Goal: Task Accomplishment & Management: Manage account settings

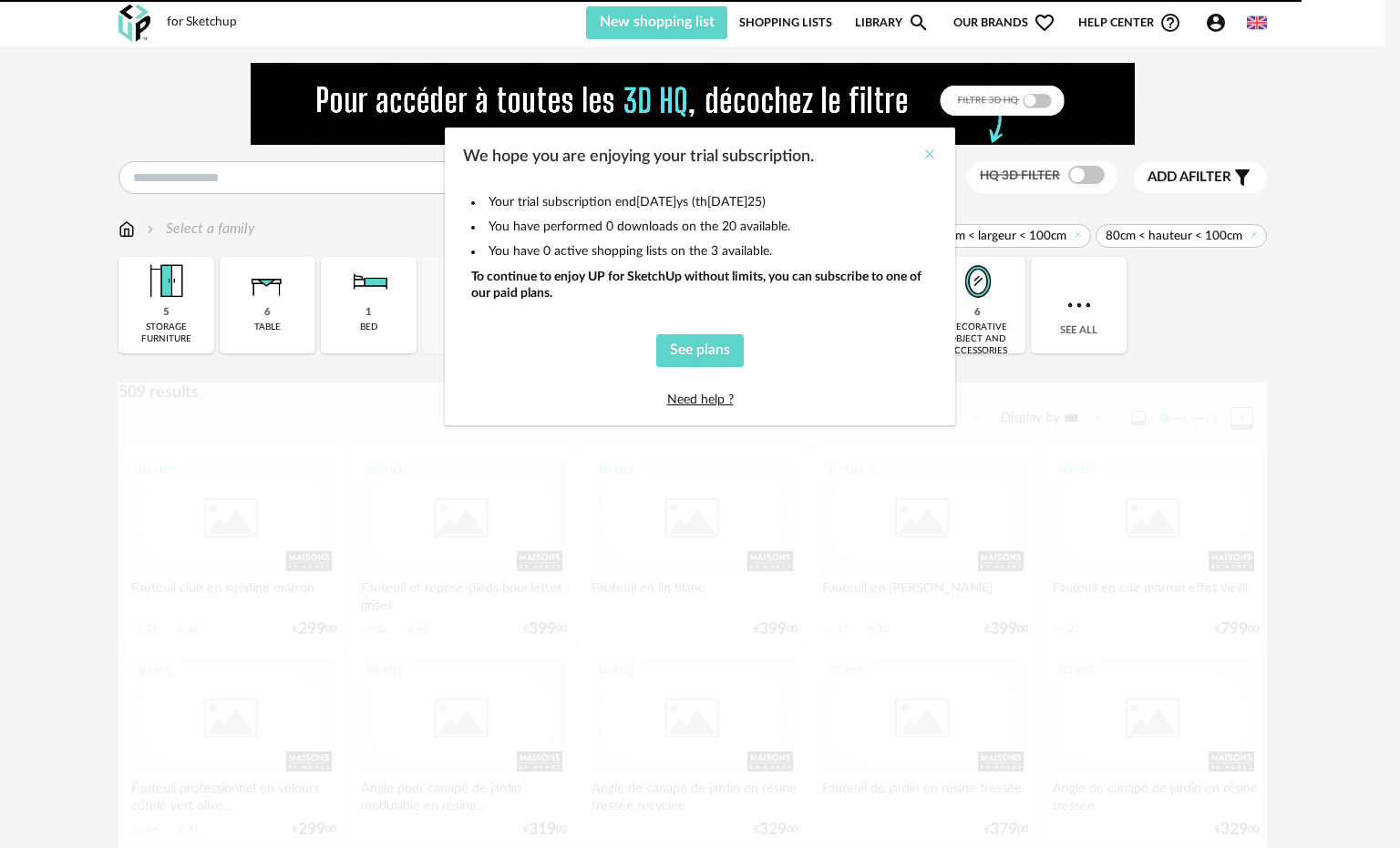
click at [936, 150] on icon "Close" at bounding box center [929, 153] width 14 height 14
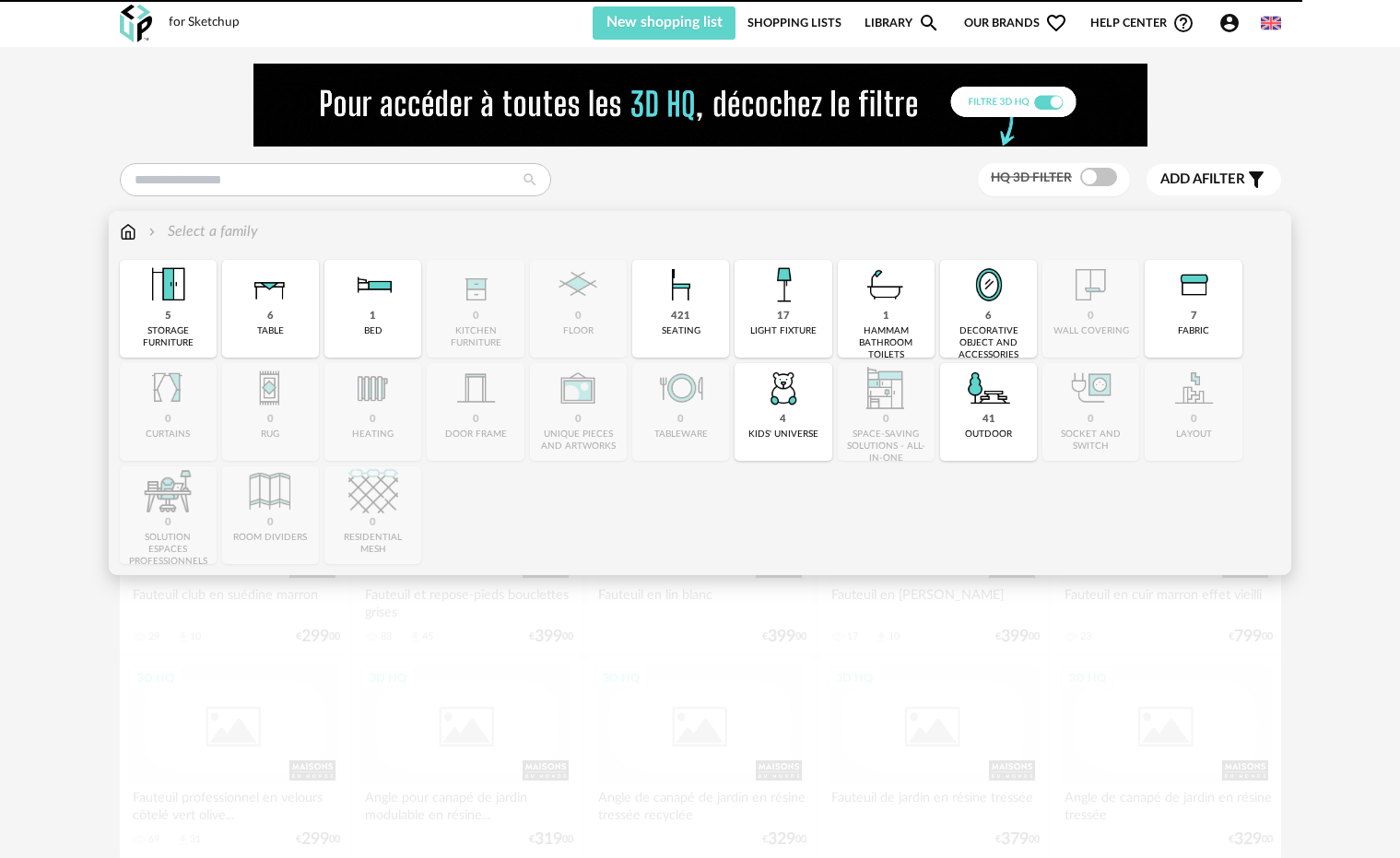
click at [159, 299] on img at bounding box center [168, 284] width 50 height 50
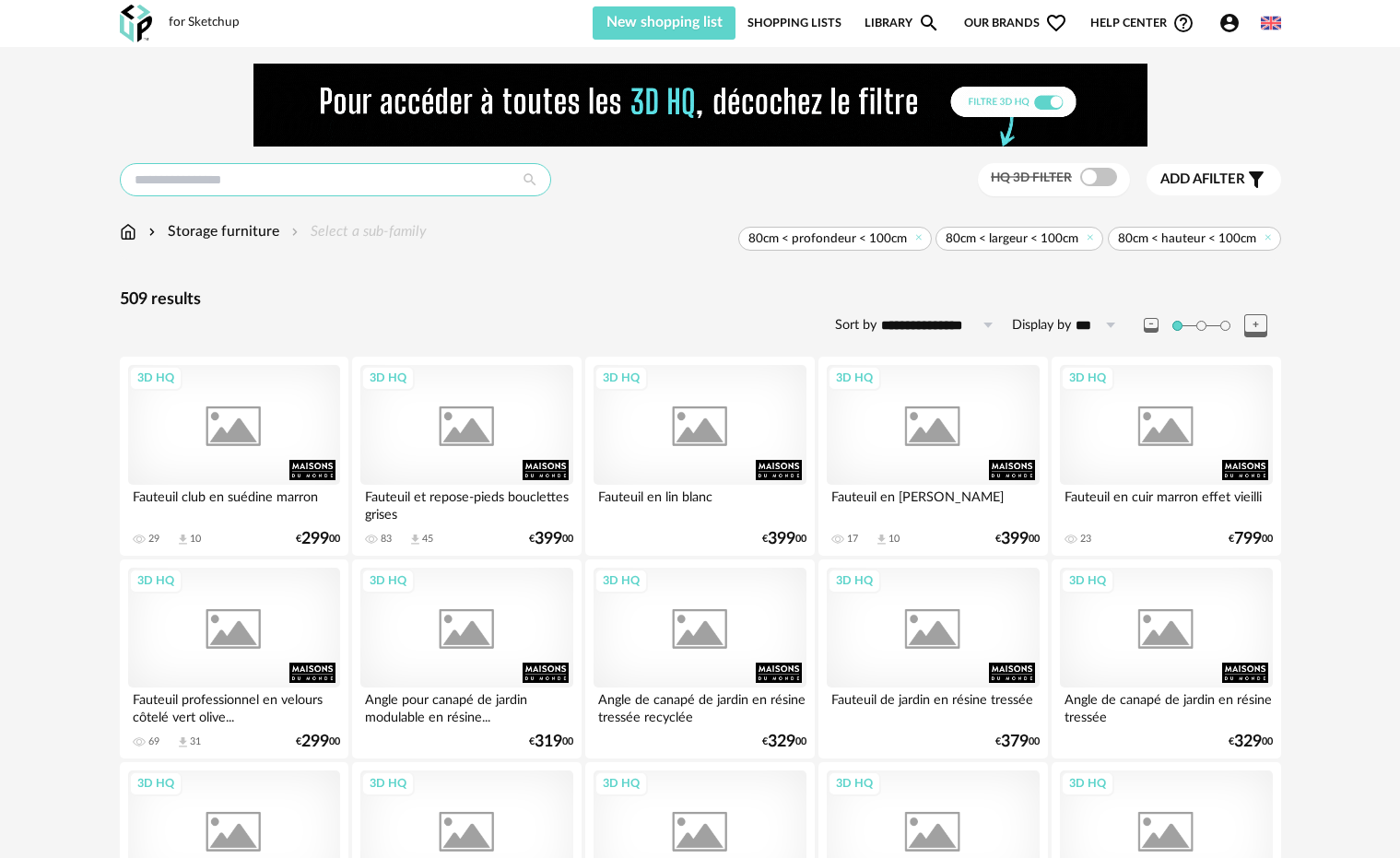
click at [287, 180] on input "text" at bounding box center [335, 179] width 431 height 34
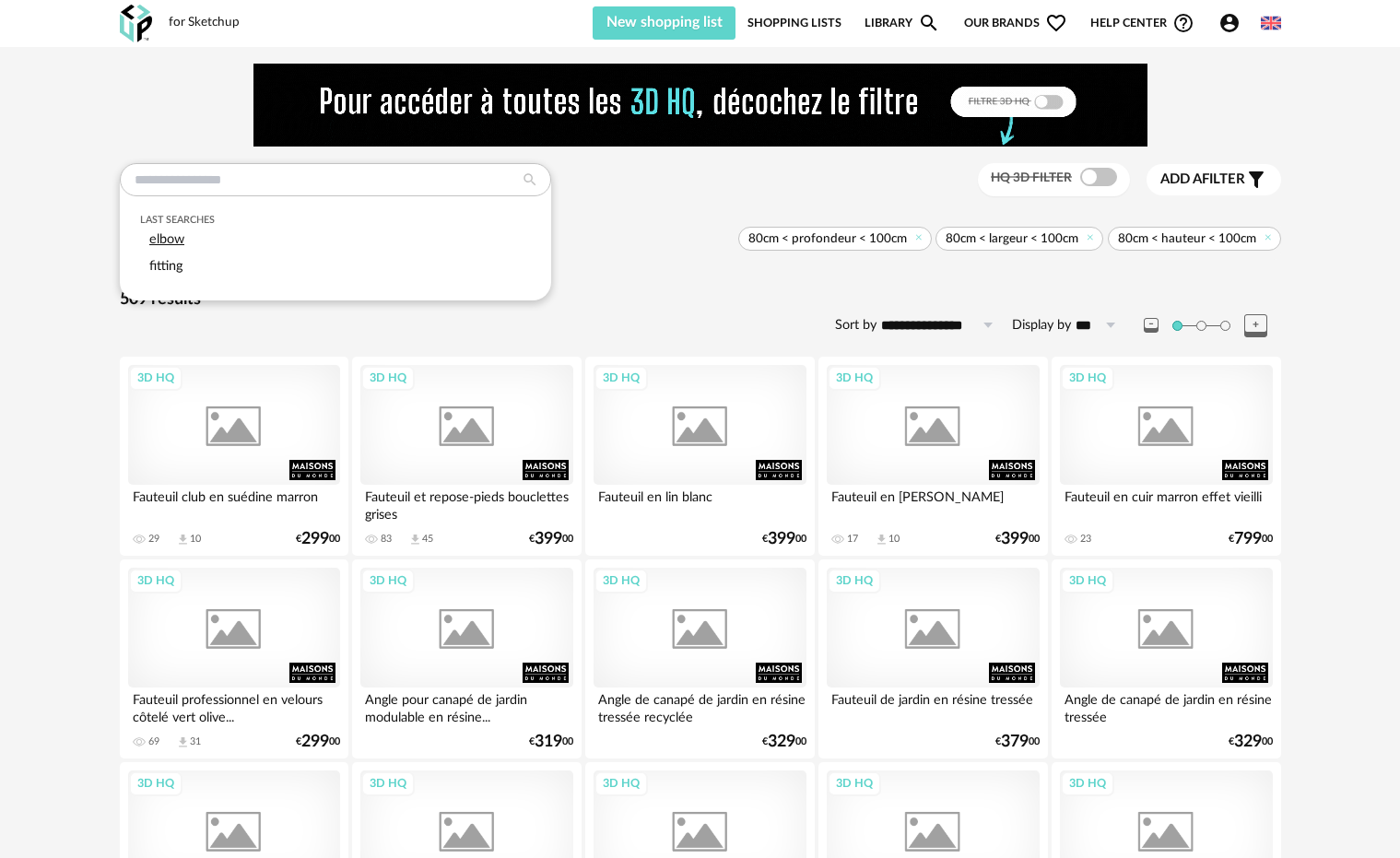
click at [171, 237] on span "elbow" at bounding box center [167, 239] width 35 height 13
type input "*****"
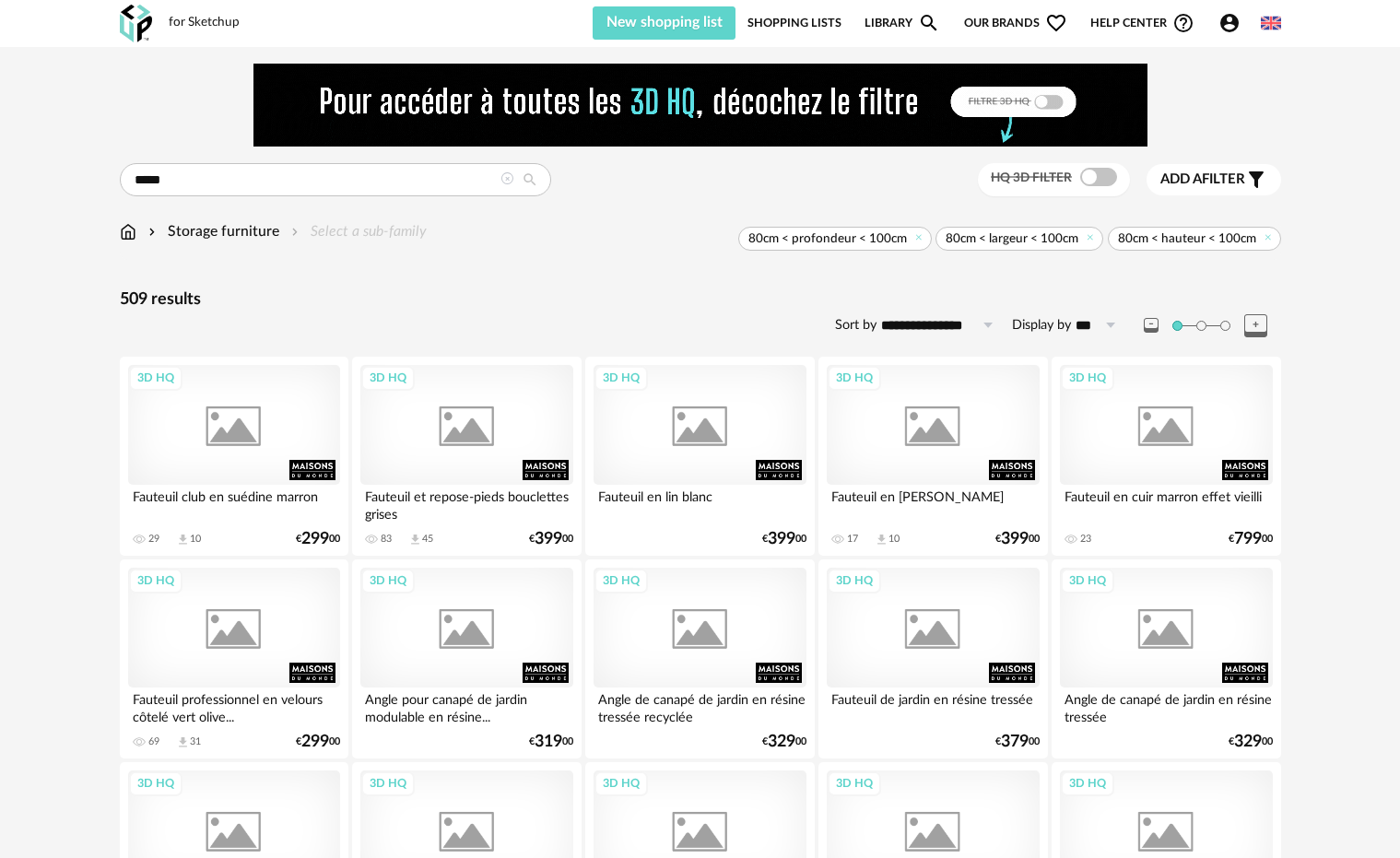
click at [530, 173] on icon at bounding box center [530, 179] width 34 height 16
type input "*********"
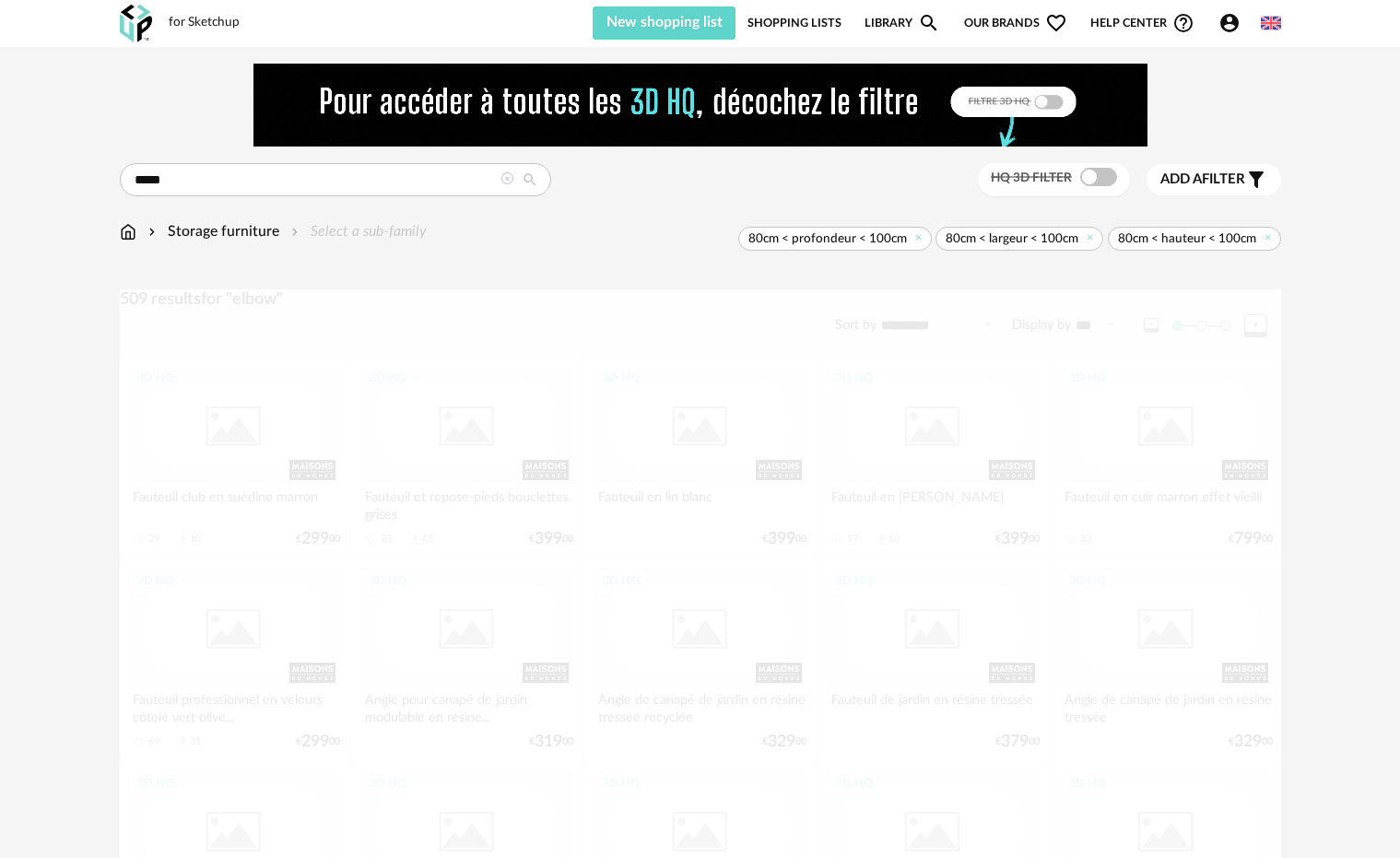
click at [1237, 173] on span "Add a filter" at bounding box center [1203, 179] width 85 height 18
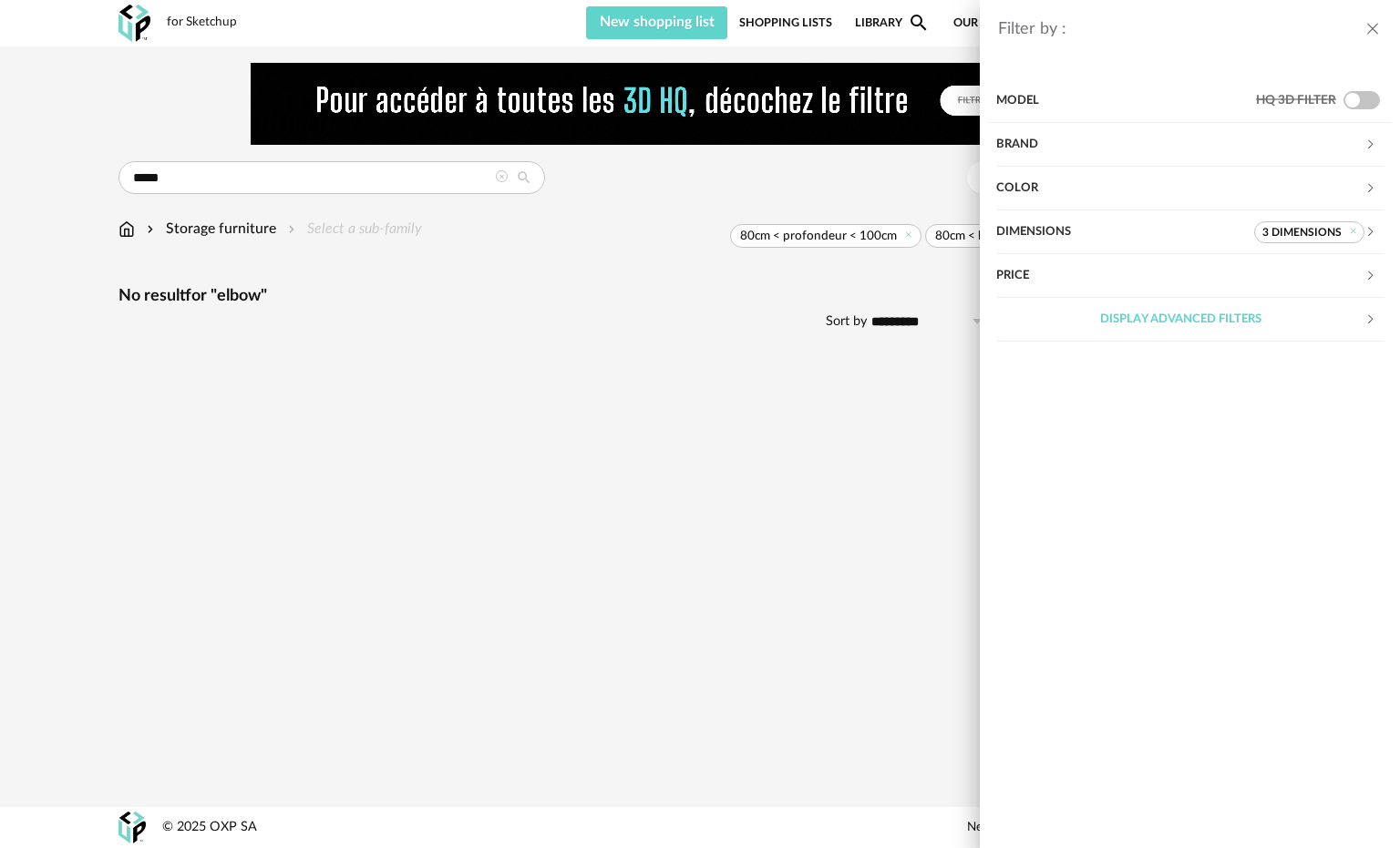
click at [706, 197] on div "Filter by : Model HQ 3D filter Brand &tradition 0 101 Copenhagen 0 366 Concept …" at bounding box center [700, 424] width 1400 height 848
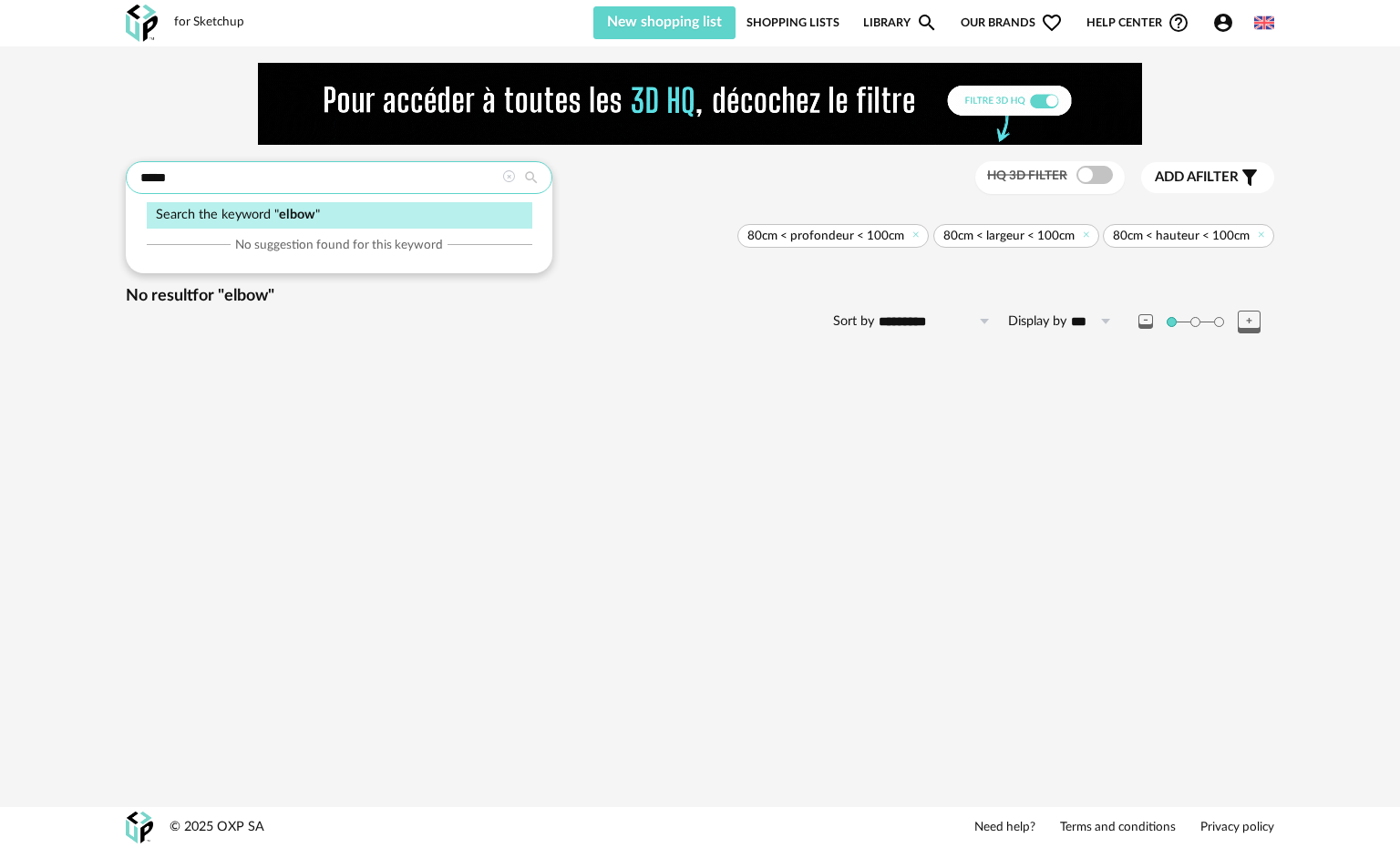
click at [218, 177] on input "*****" at bounding box center [339, 177] width 426 height 33
type input "*"
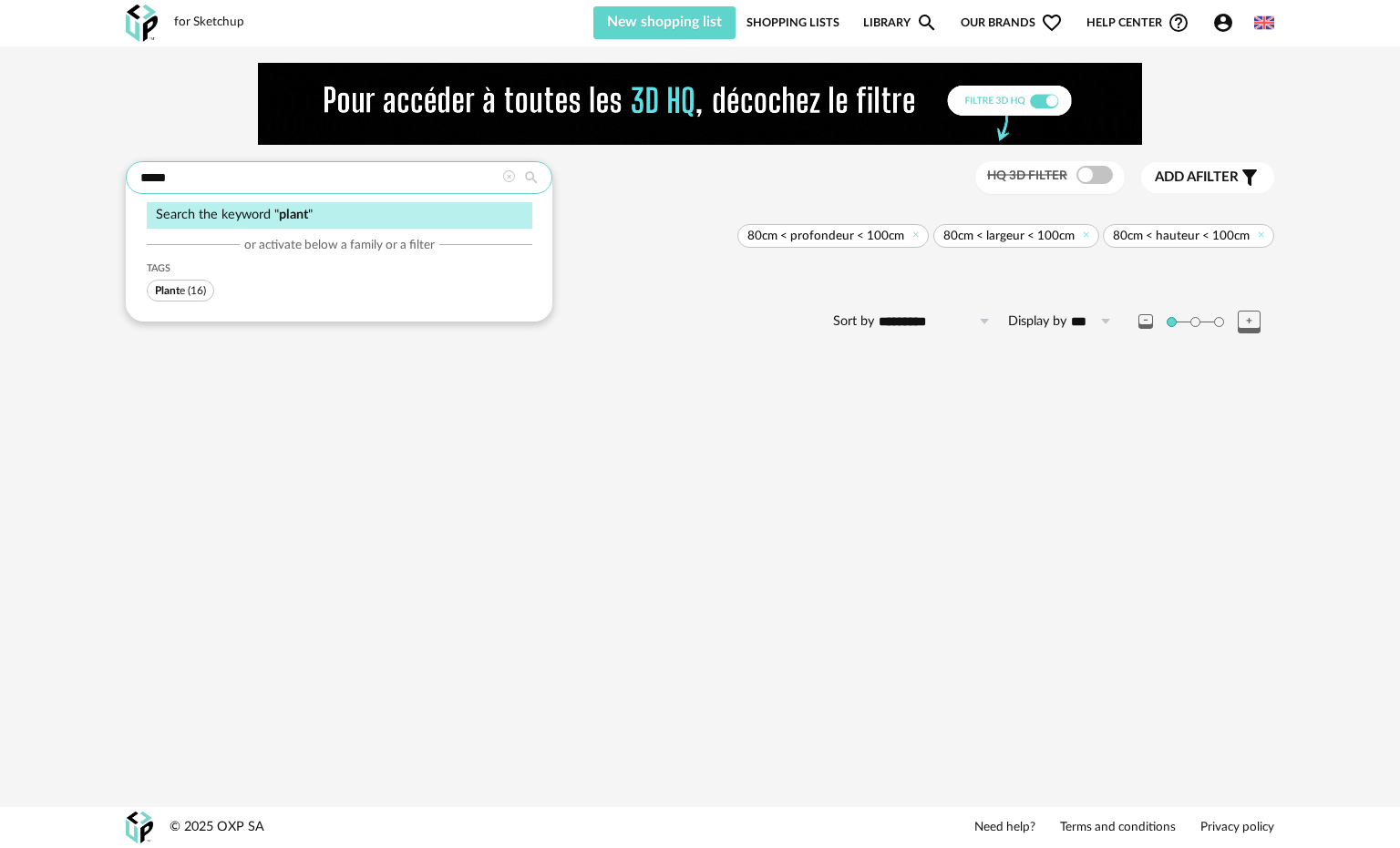
click at [540, 168] on input "*****" at bounding box center [339, 177] width 426 height 33
type input "*****"
click at [528, 175] on icon at bounding box center [531, 177] width 33 height 16
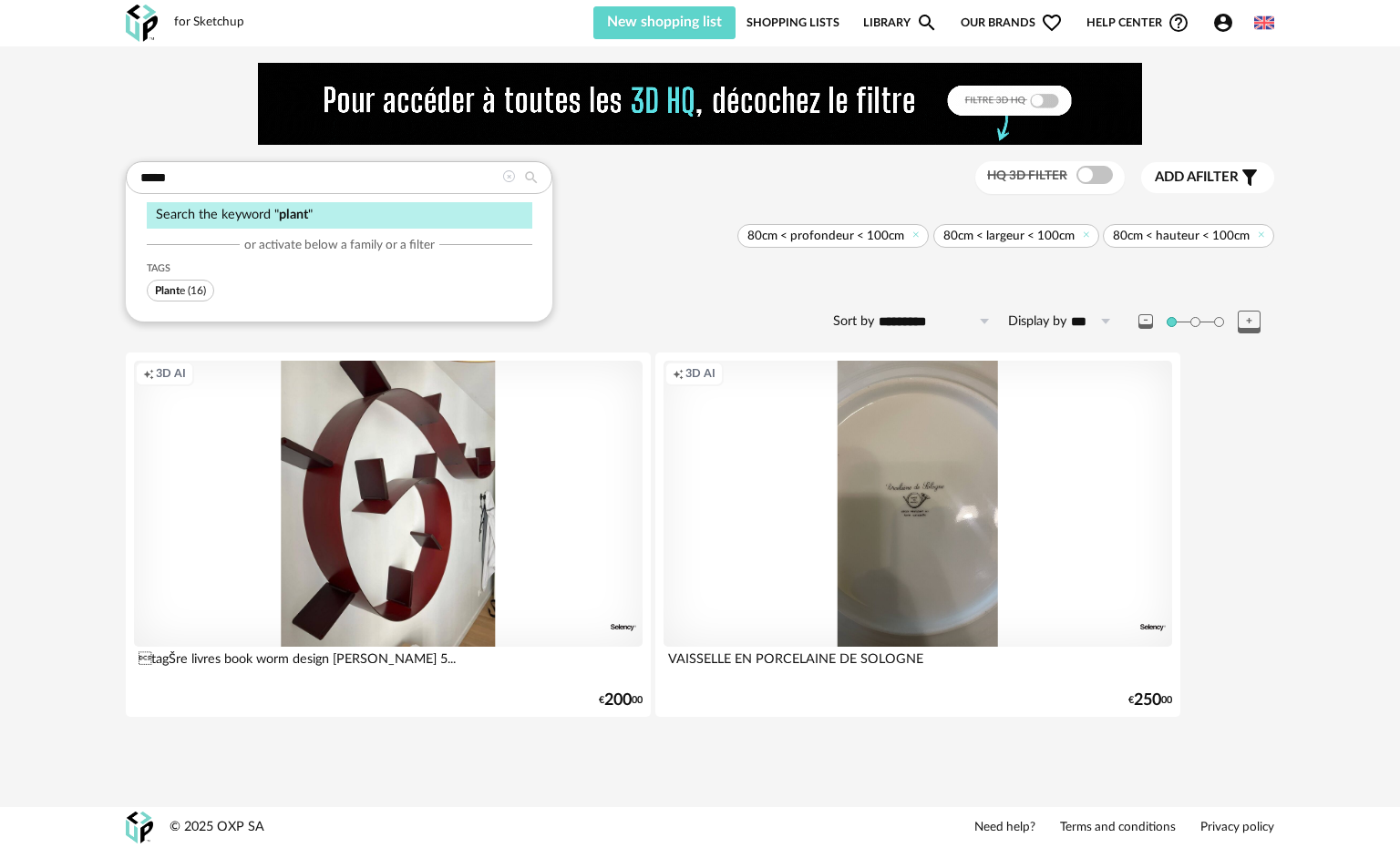
click at [799, 22] on link "Shopping Lists" at bounding box center [792, 23] width 93 height 33
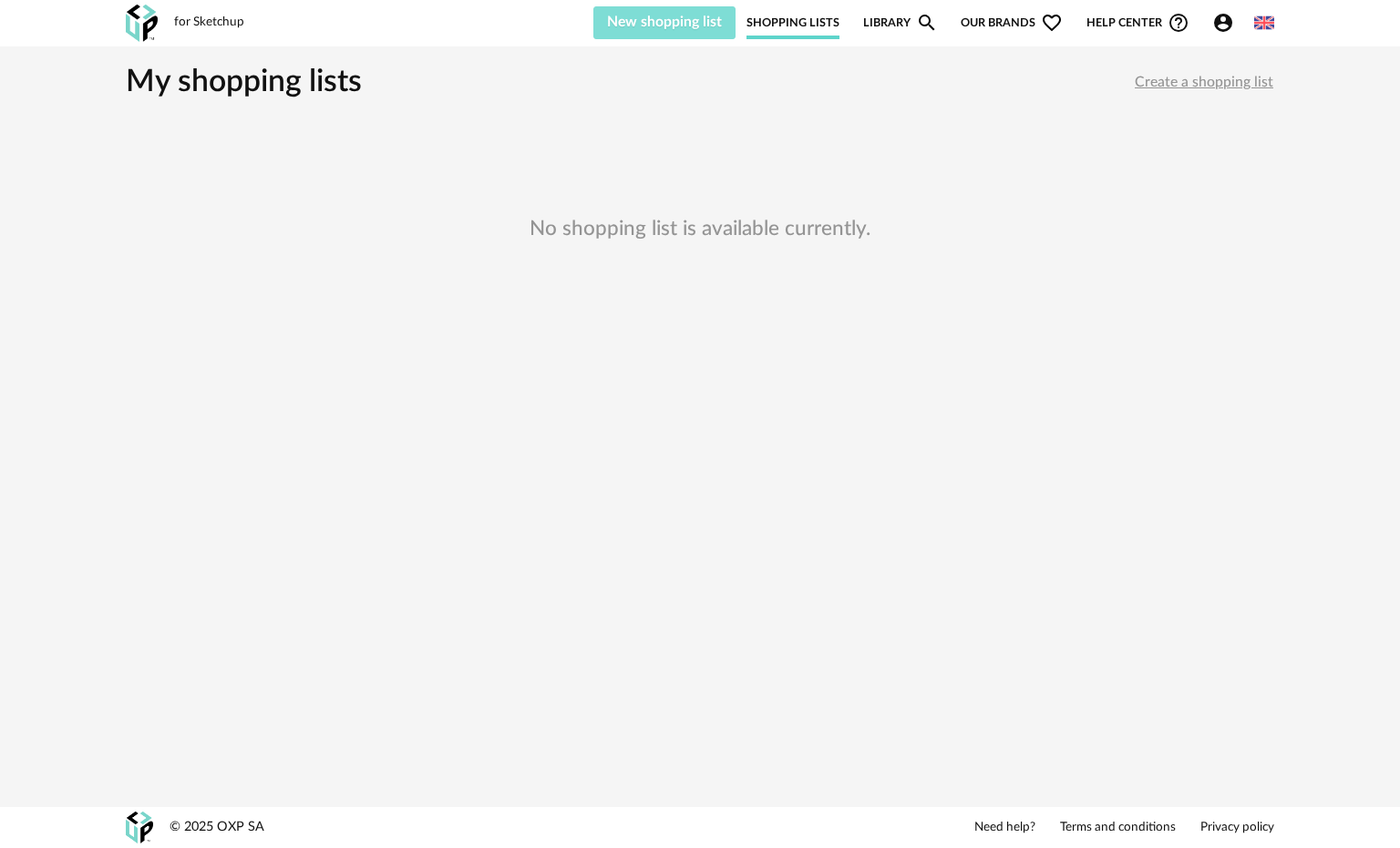
click at [651, 21] on span "New shopping list" at bounding box center [664, 21] width 115 height 14
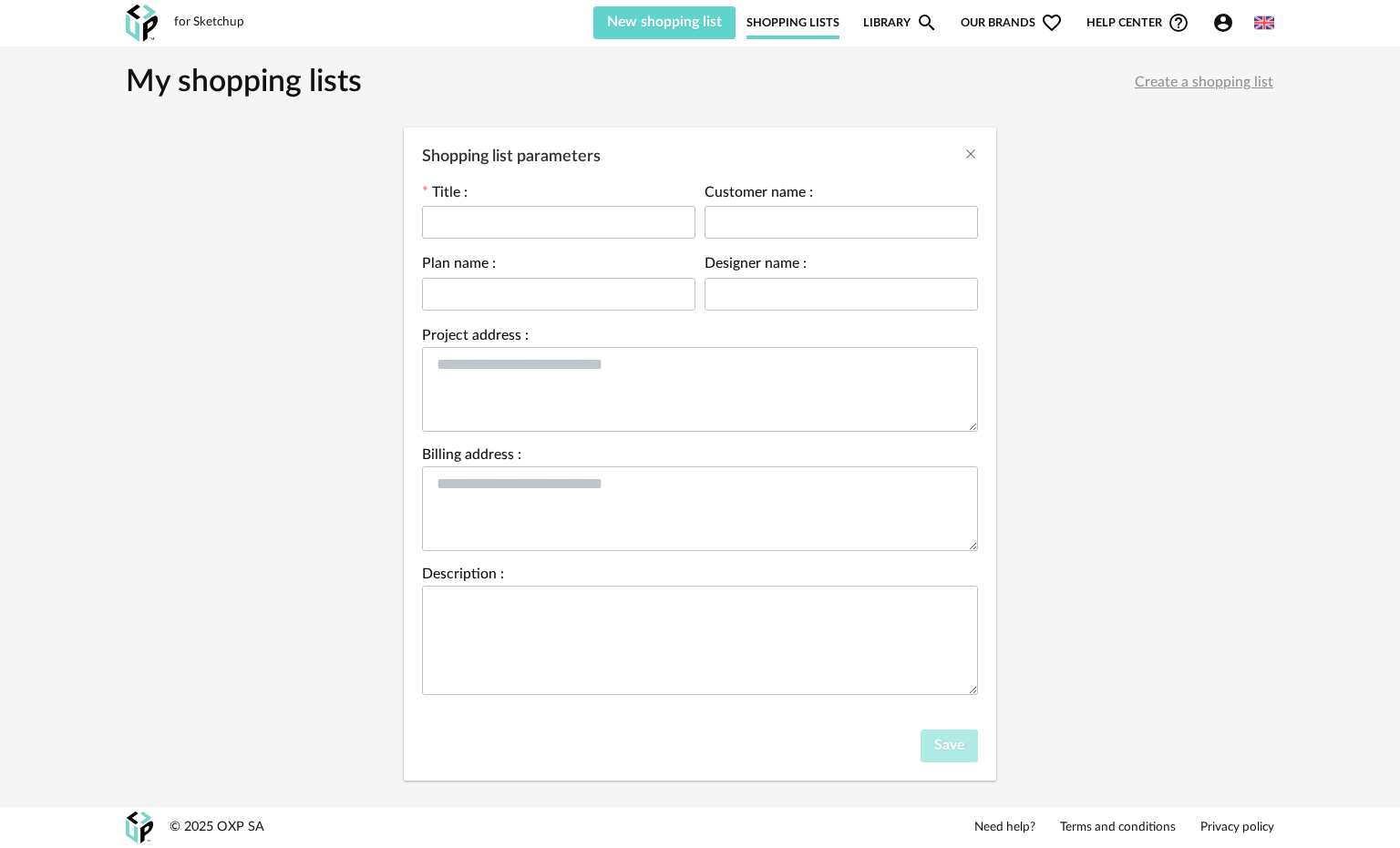
click at [1207, 215] on div "Shopping list parameters Title : Customer name : Plan name : Designer name : Pr…" at bounding box center [700, 424] width 1400 height 848
click at [1273, 16] on div "Shopping list parameters Title : Customer name : Plan name : Designer name : Pr…" at bounding box center [700, 424] width 1400 height 848
click at [1271, 22] on div "Shopping list parameters Title : Customer name : Plan name : Designer name : Pr…" at bounding box center [700, 424] width 1400 height 848
click at [1100, 197] on div "Shopping list parameters Title : Customer name : Plan name : Designer name : Pr…" at bounding box center [700, 424] width 1400 height 848
click at [664, 19] on div "Shopping list parameters Title : Customer name : Plan name : Designer name : Pr…" at bounding box center [700, 424] width 1400 height 848
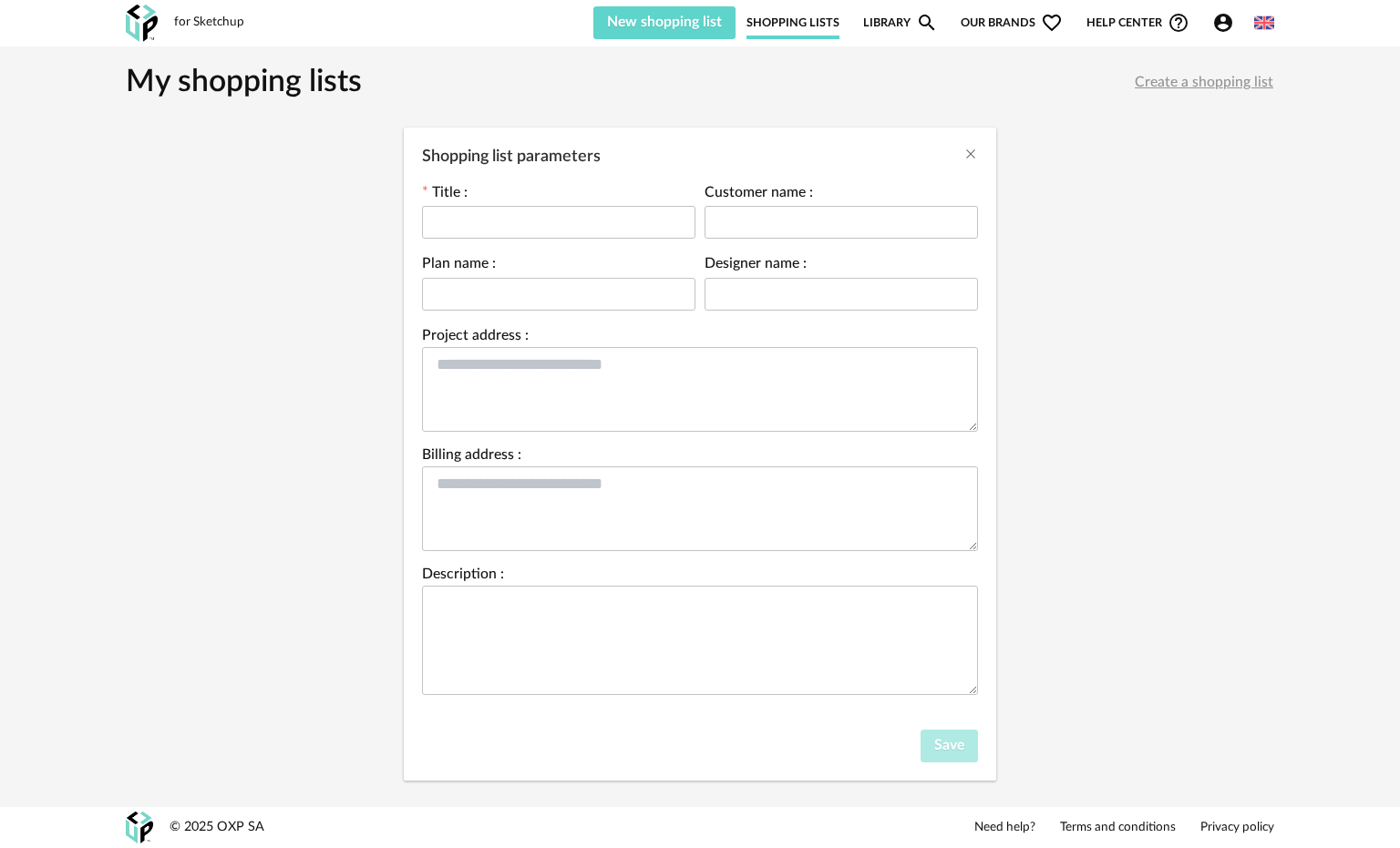
click at [1025, 78] on div "Shopping list parameters Title : Customer name : Plan name : Designer name : Pr…" at bounding box center [700, 424] width 1400 height 848
click at [972, 155] on icon "Close" at bounding box center [969, 153] width 14 height 14
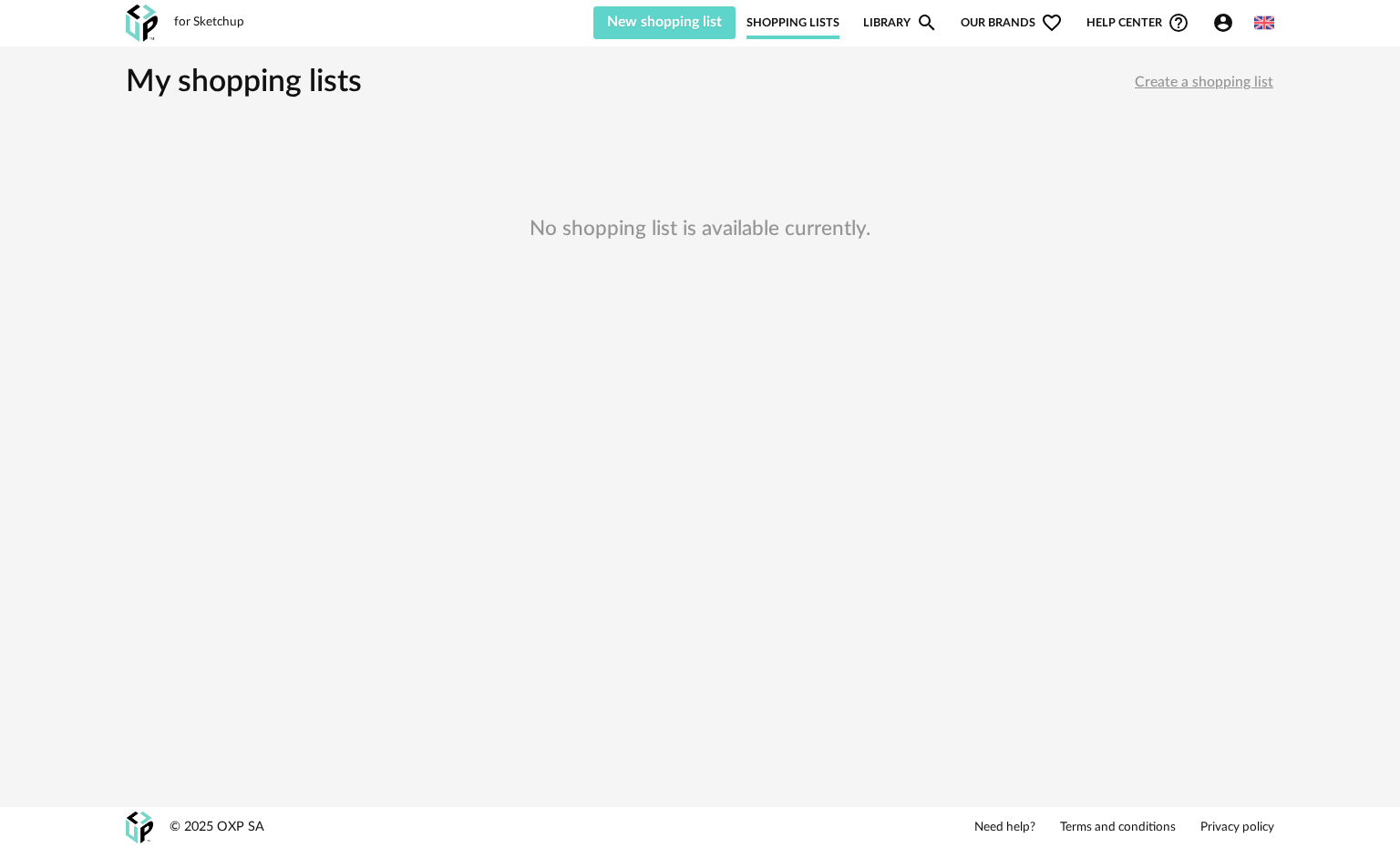
click at [1271, 23] on img at bounding box center [1264, 22] width 20 height 20
click at [1146, 182] on h3 "No shopping list is available currently." at bounding box center [700, 229] width 1148 height 196
click at [765, 18] on link "Shopping Lists" at bounding box center [792, 23] width 93 height 33
click at [652, 18] on span "New shopping list" at bounding box center [664, 21] width 115 height 14
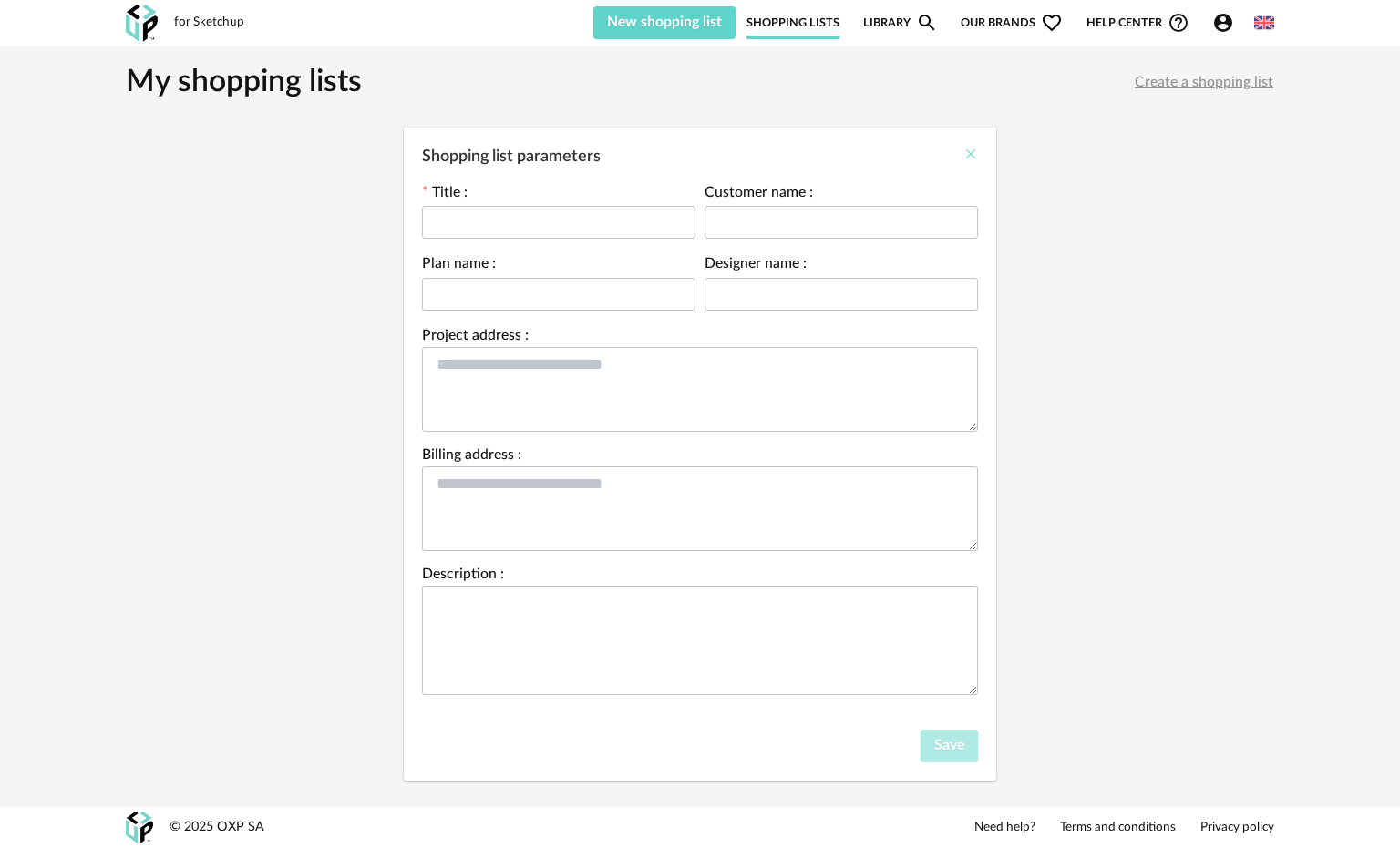
click at [976, 152] on icon "Close" at bounding box center [969, 153] width 14 height 14
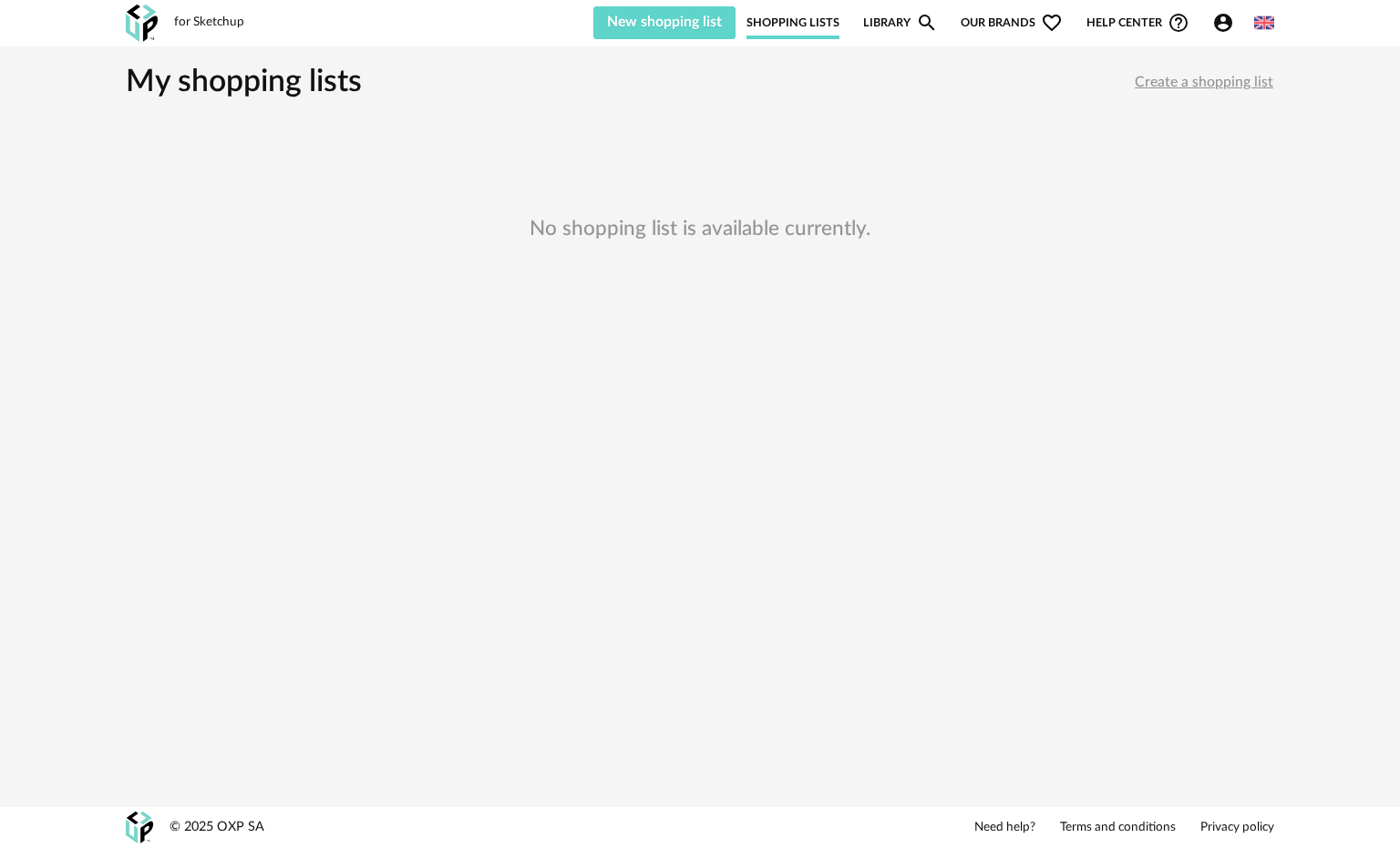
click at [186, 80] on h1 "My shopping lists" at bounding box center [243, 82] width 236 height 40
click at [138, 29] on img at bounding box center [142, 23] width 32 height 37
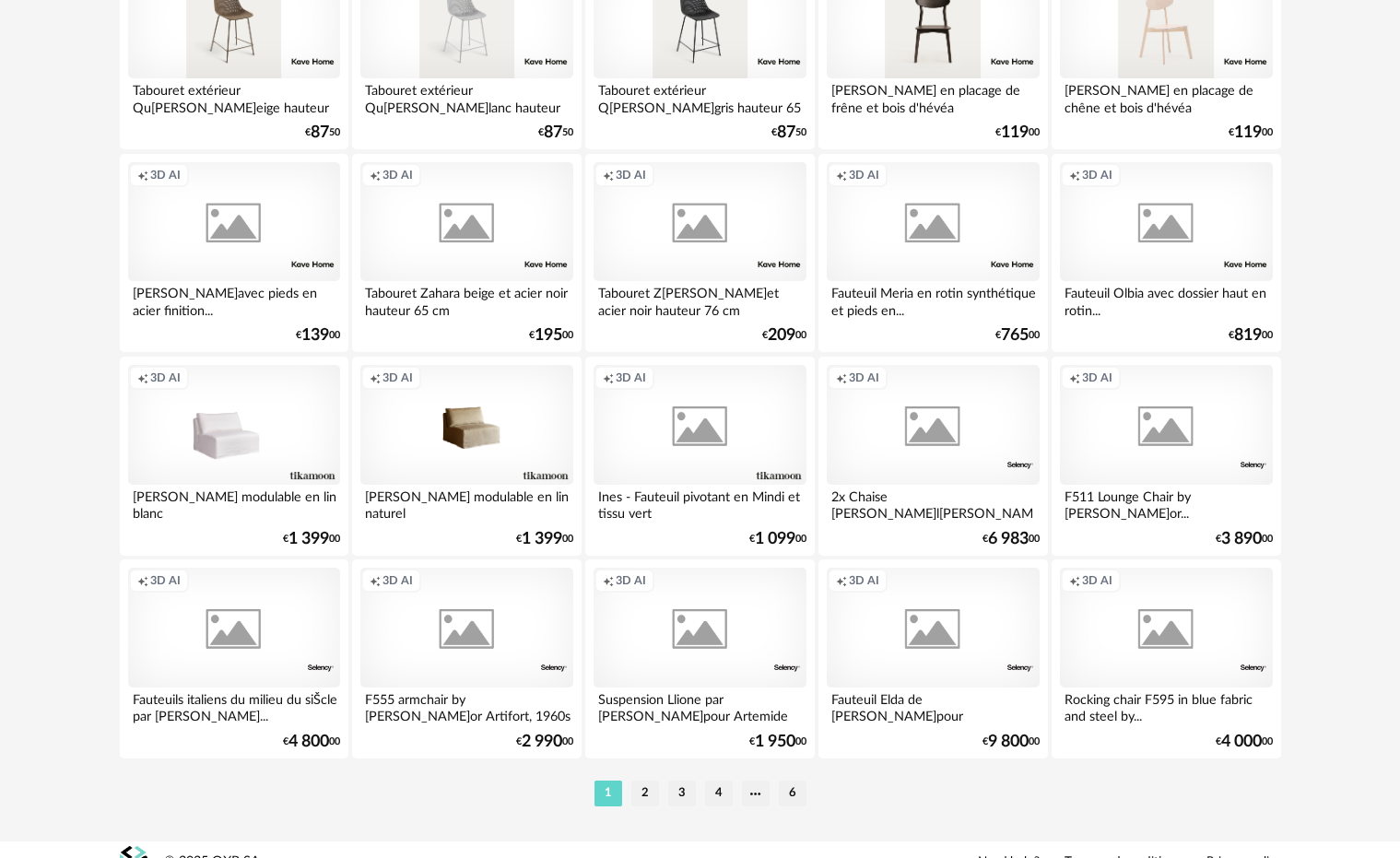
scroll to position [3775, 0]
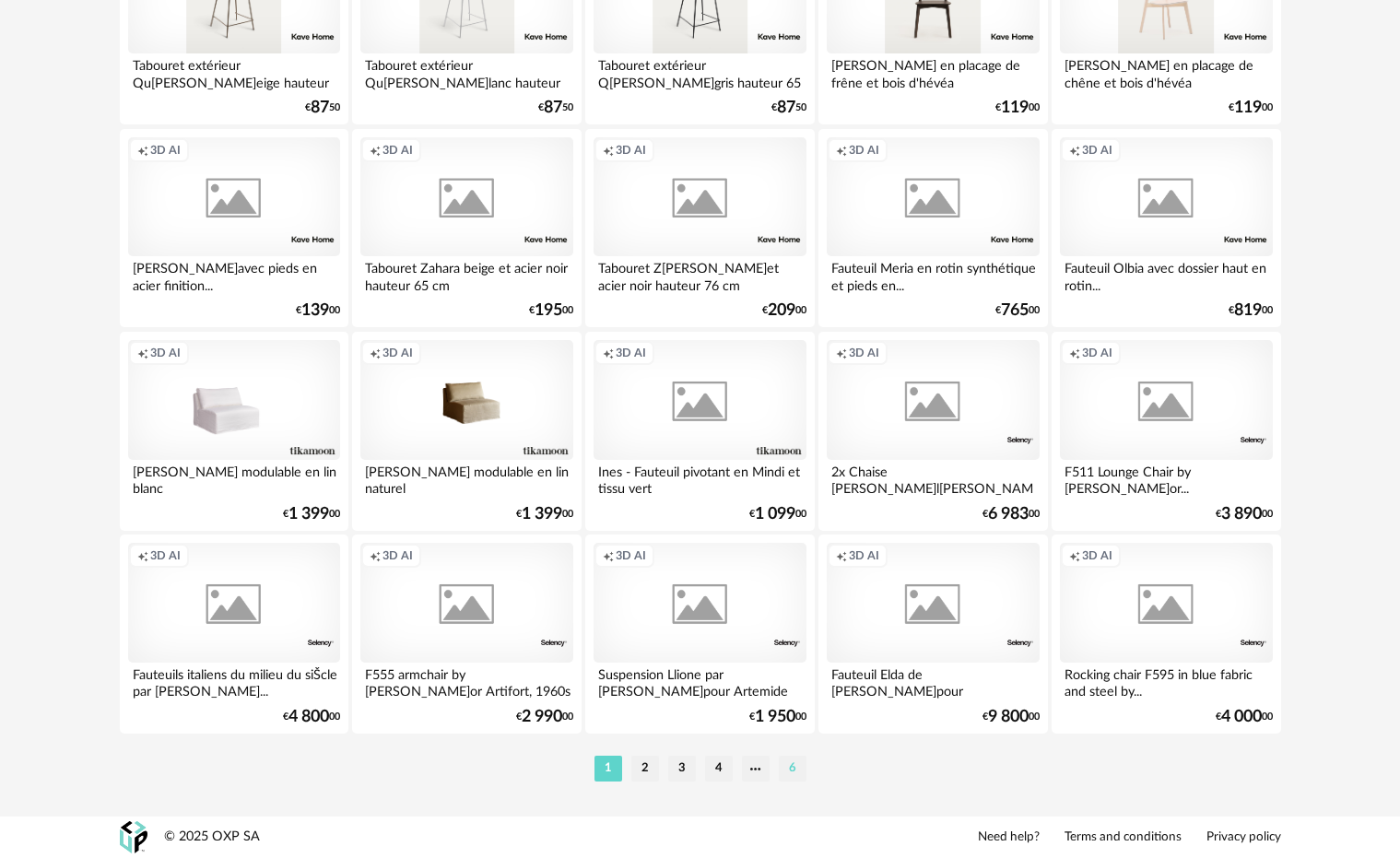
click at [783, 769] on li "6" at bounding box center [792, 768] width 28 height 26
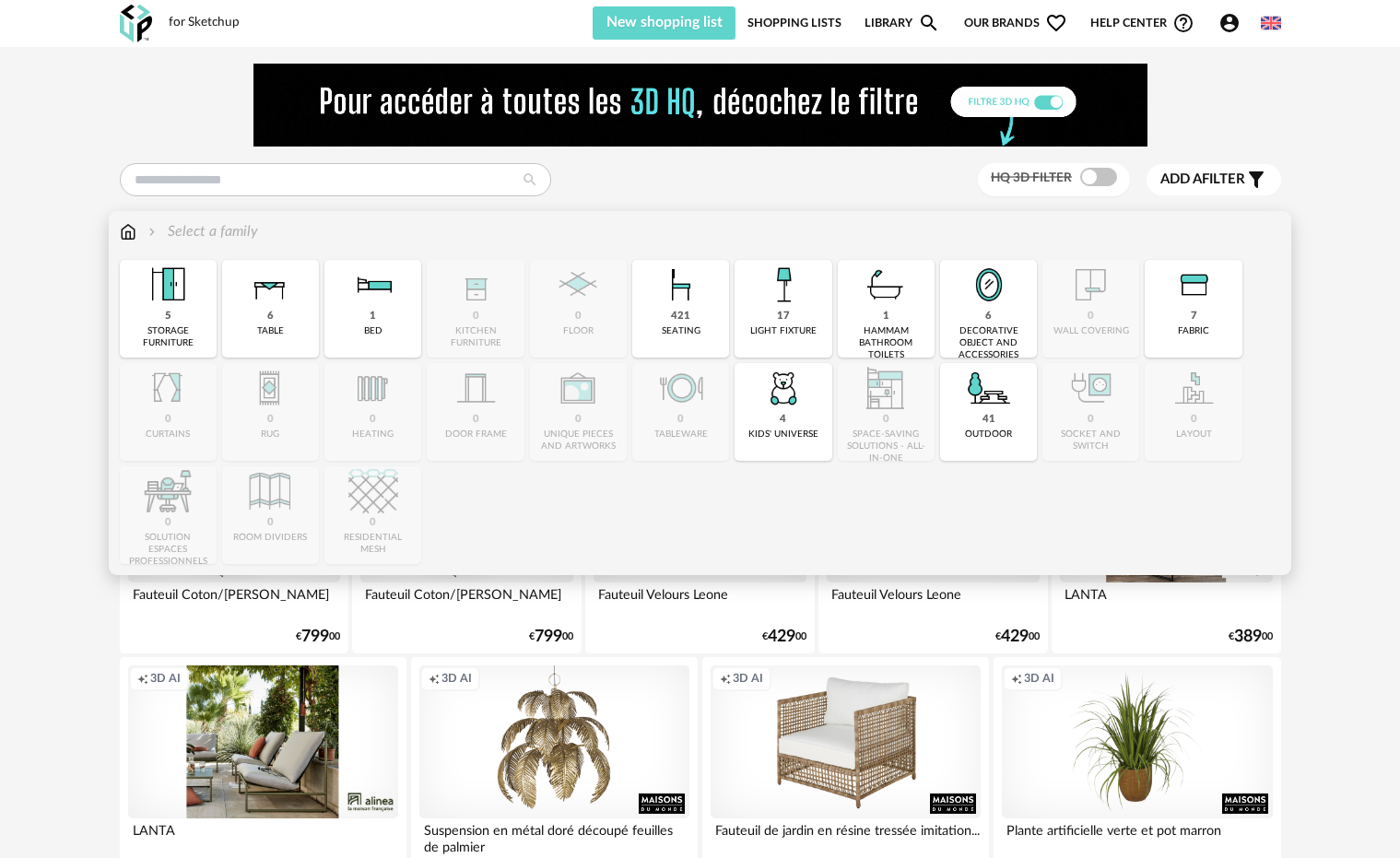
click at [886, 281] on img at bounding box center [886, 284] width 50 height 50
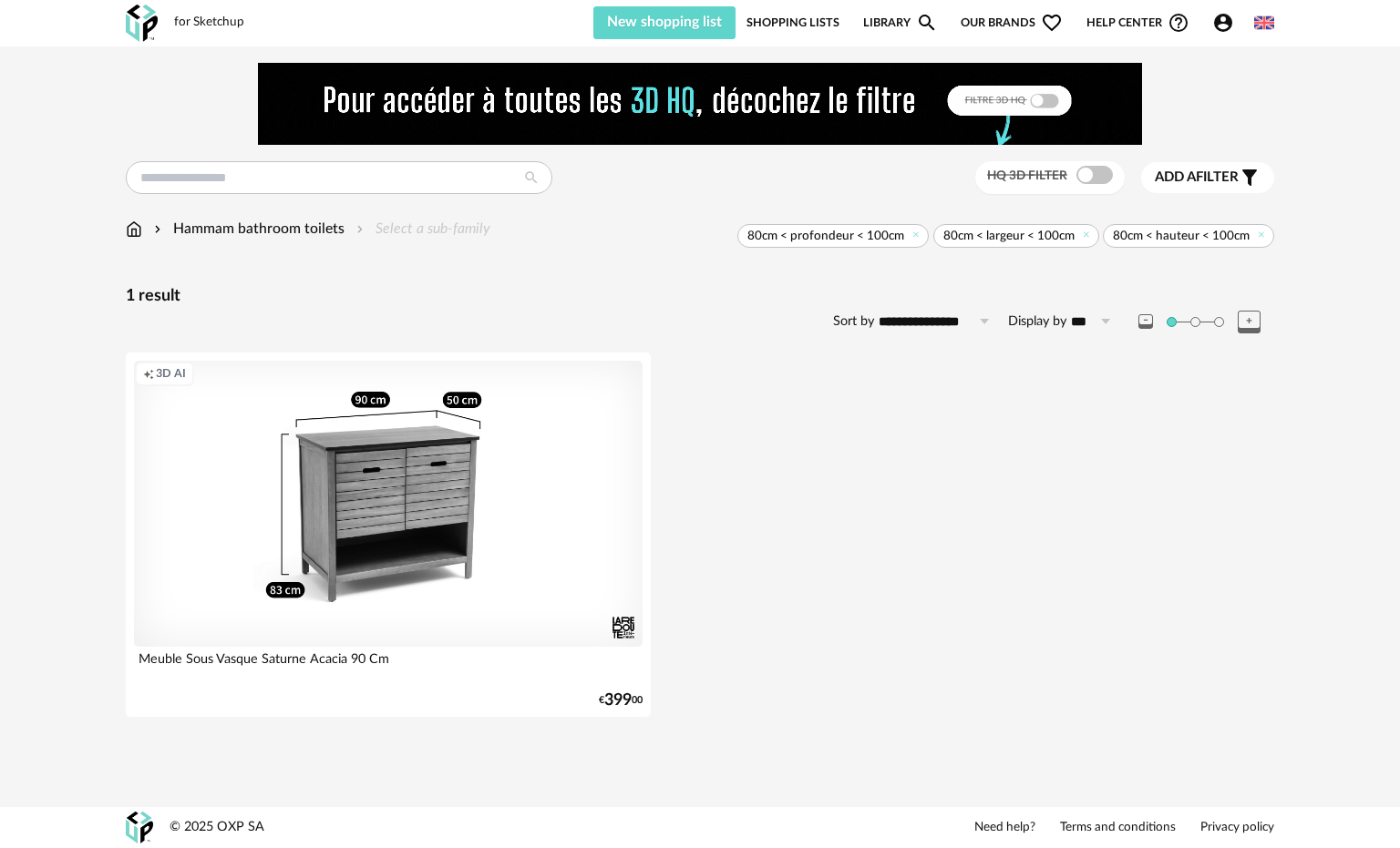
click at [148, 15] on img at bounding box center [142, 23] width 32 height 37
